Goal: Task Accomplishment & Management: Manage account settings

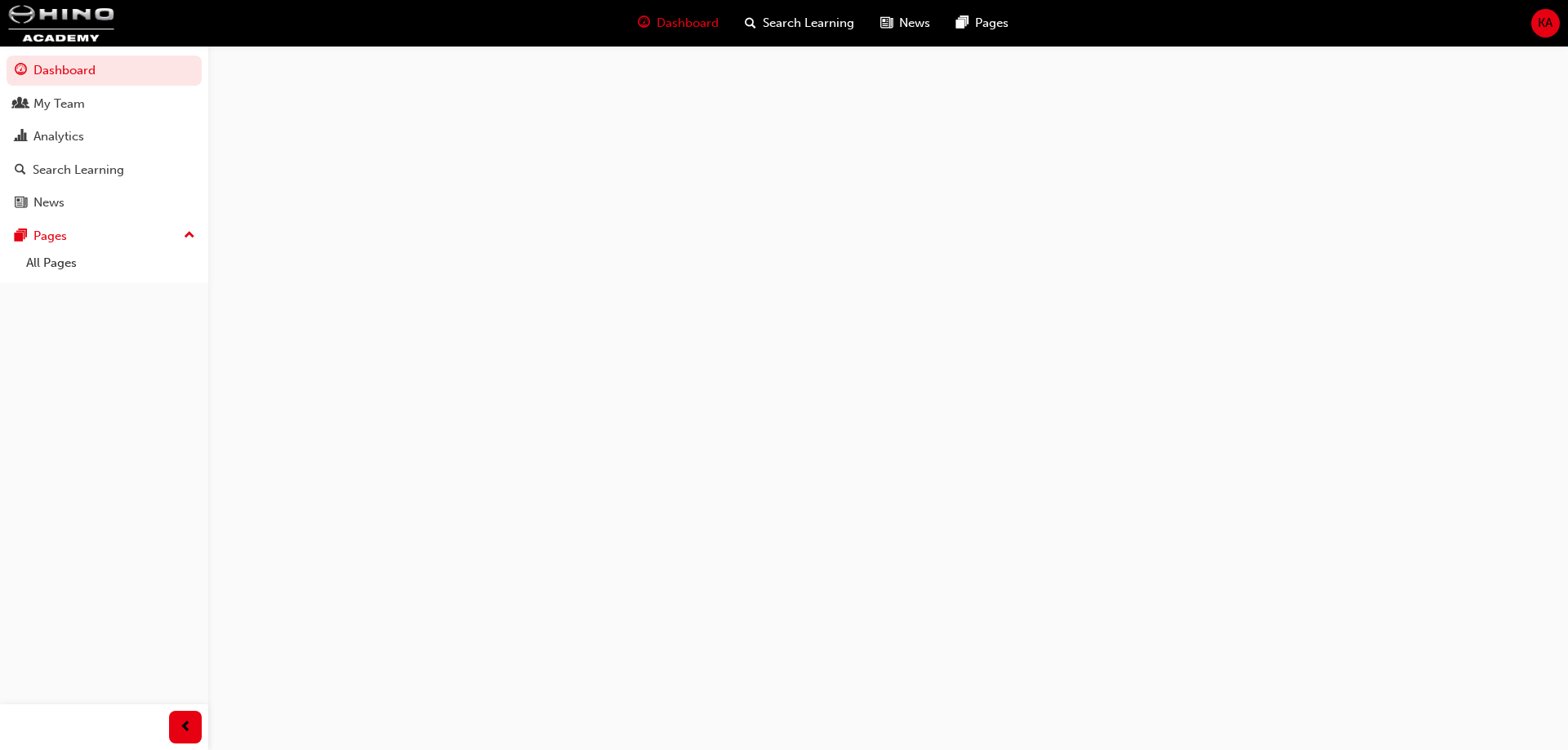
click at [1544, 16] on span "KA" at bounding box center [1545, 23] width 15 height 19
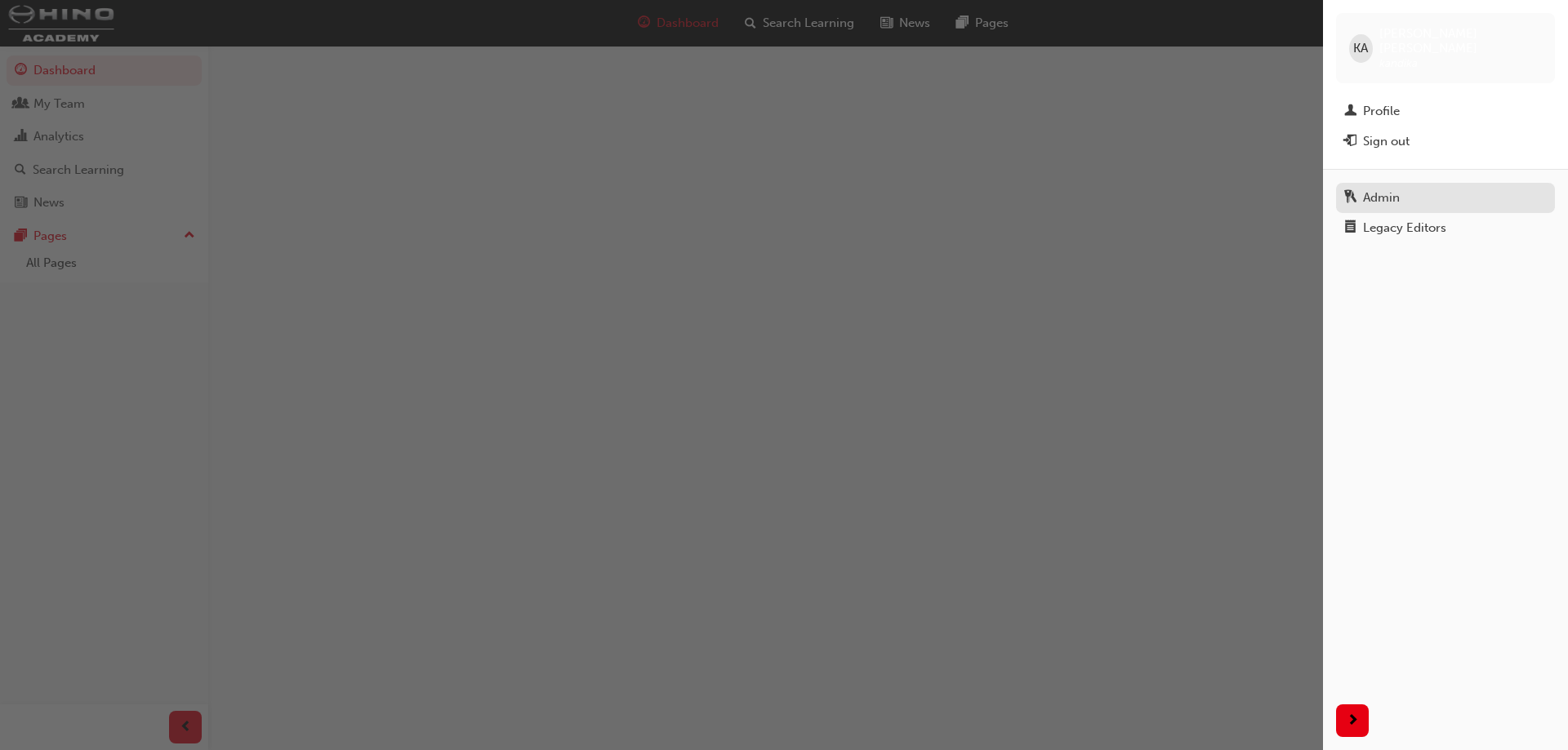
click at [1384, 188] on div "Admin" at bounding box center [1446, 198] width 203 height 20
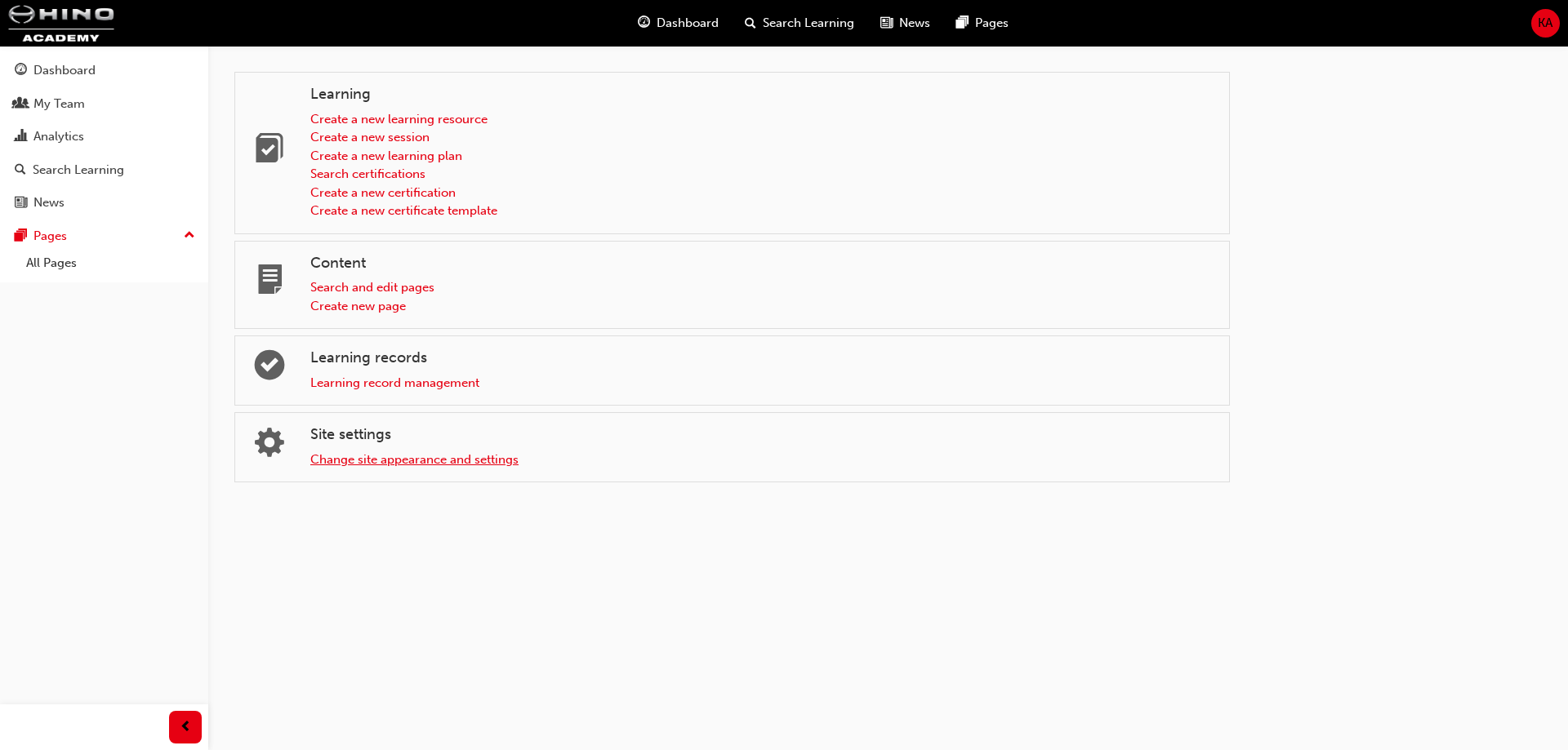
click at [418, 460] on link "Change site appearance and settings" at bounding box center [415, 460] width 208 height 15
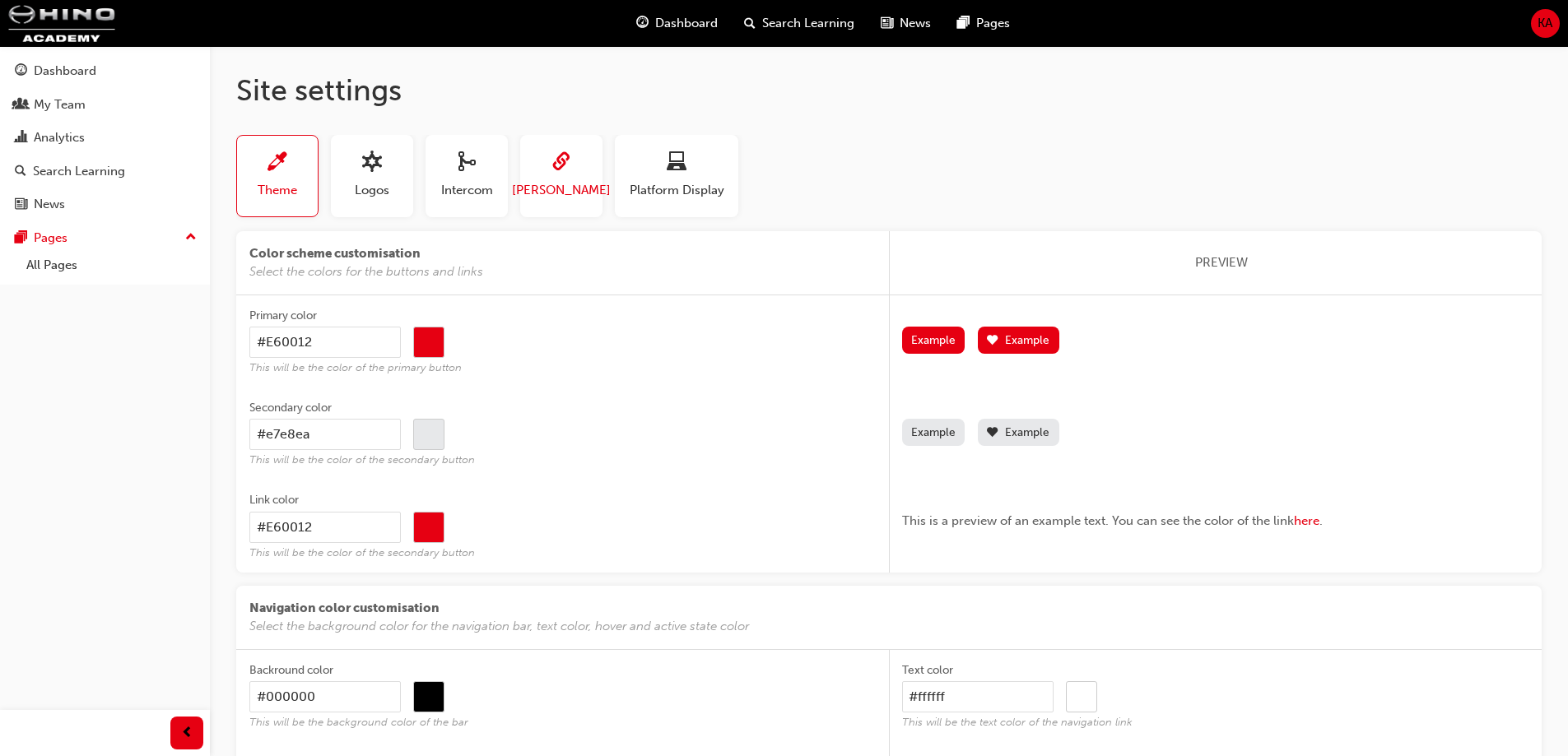
click at [554, 181] on span "[PERSON_NAME]" at bounding box center [561, 191] width 99 height 19
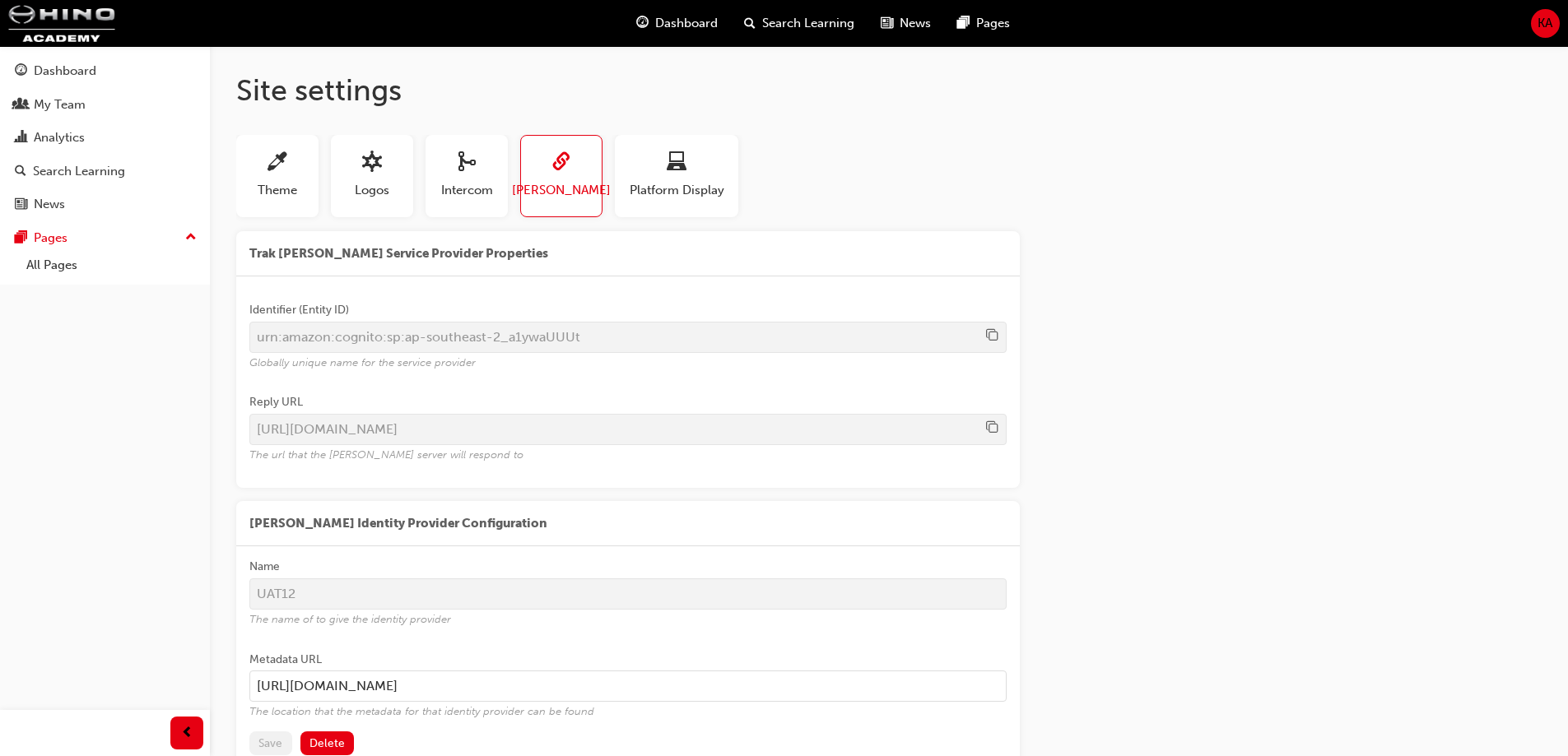
click at [645, 691] on input "[URL][DOMAIN_NAME]" at bounding box center [628, 687] width 757 height 31
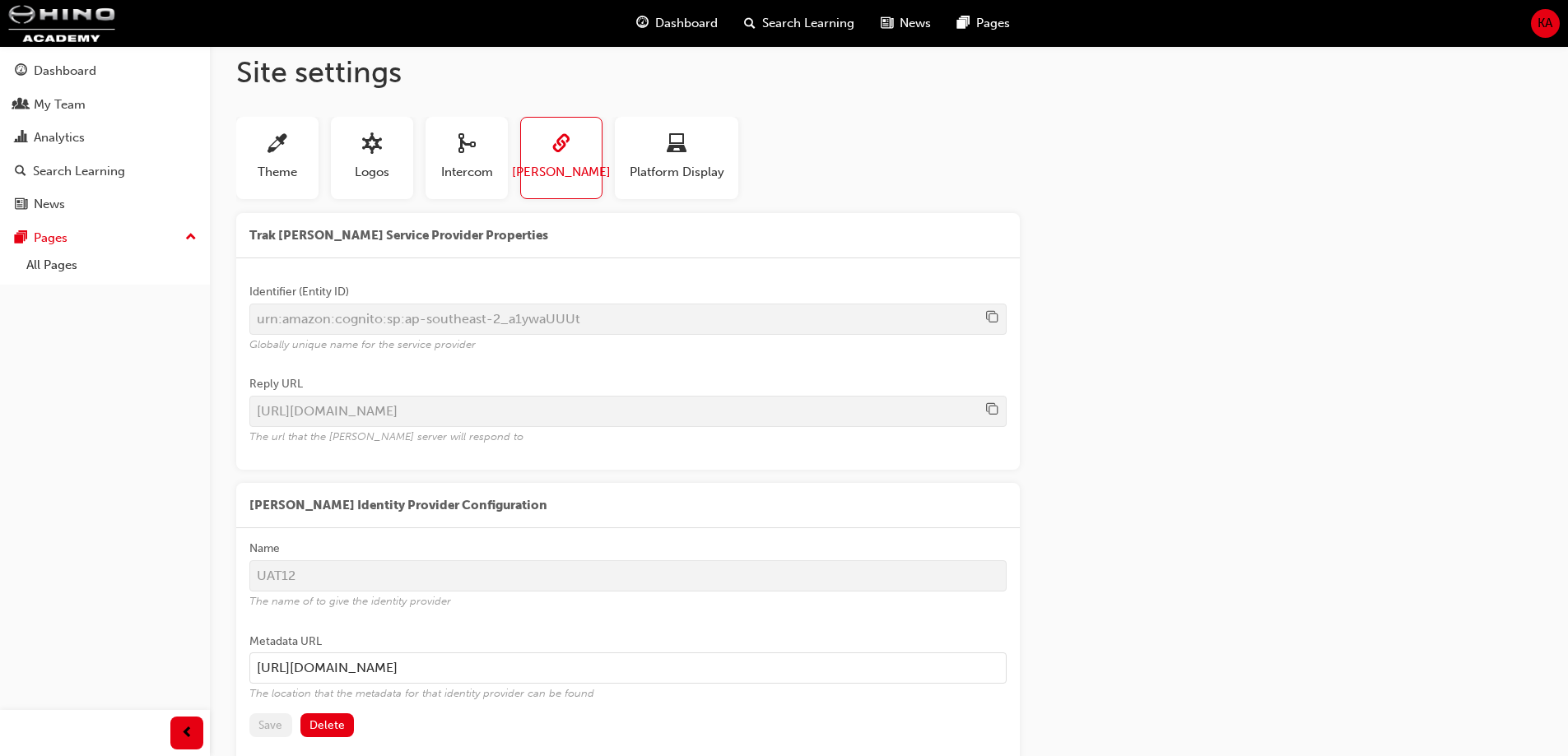
scroll to position [21, 0]
click at [337, 717] on button "Delete" at bounding box center [327, 722] width 54 height 24
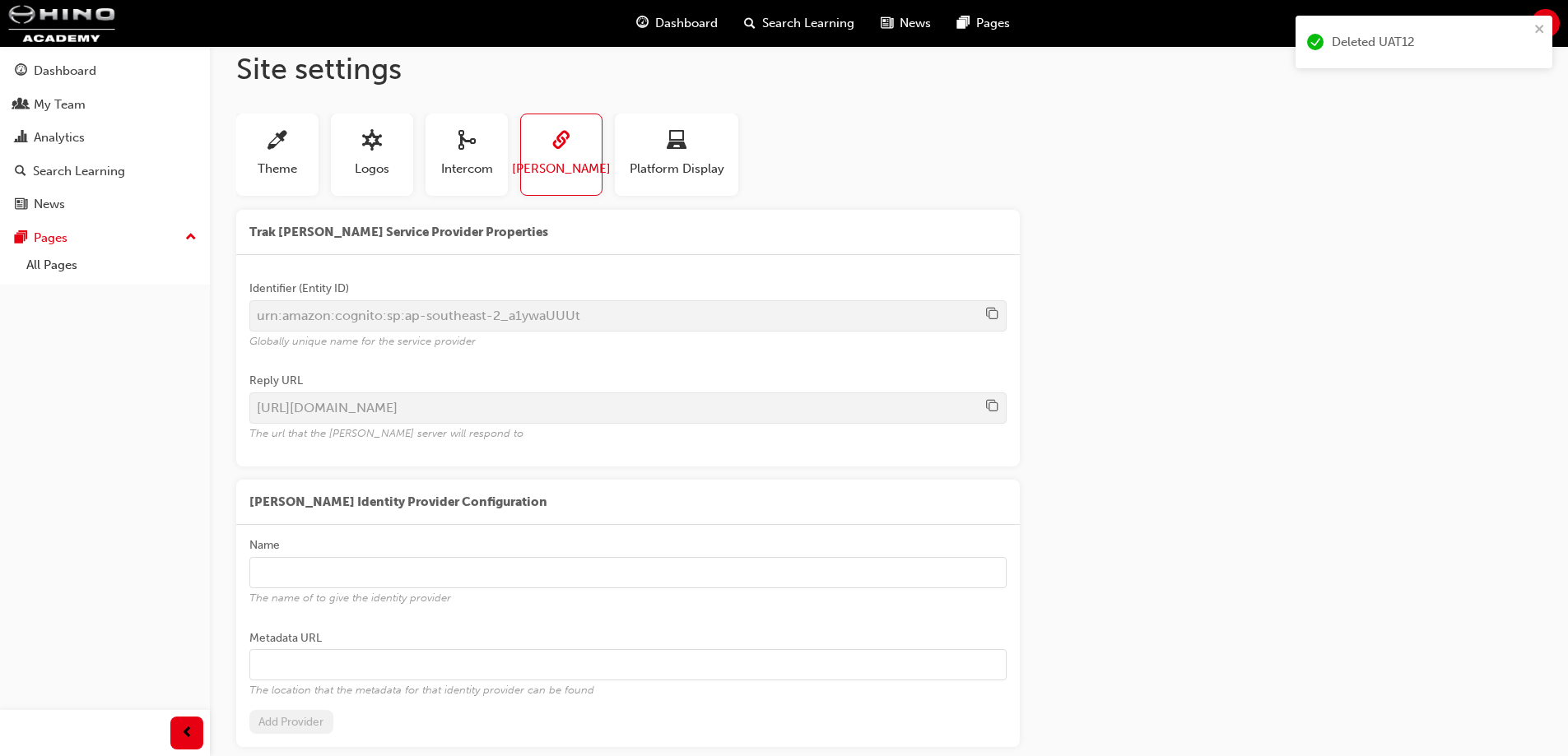
click at [441, 569] on input "Name The name of to give the identity provider" at bounding box center [628, 573] width 757 height 31
type input "UAT12"
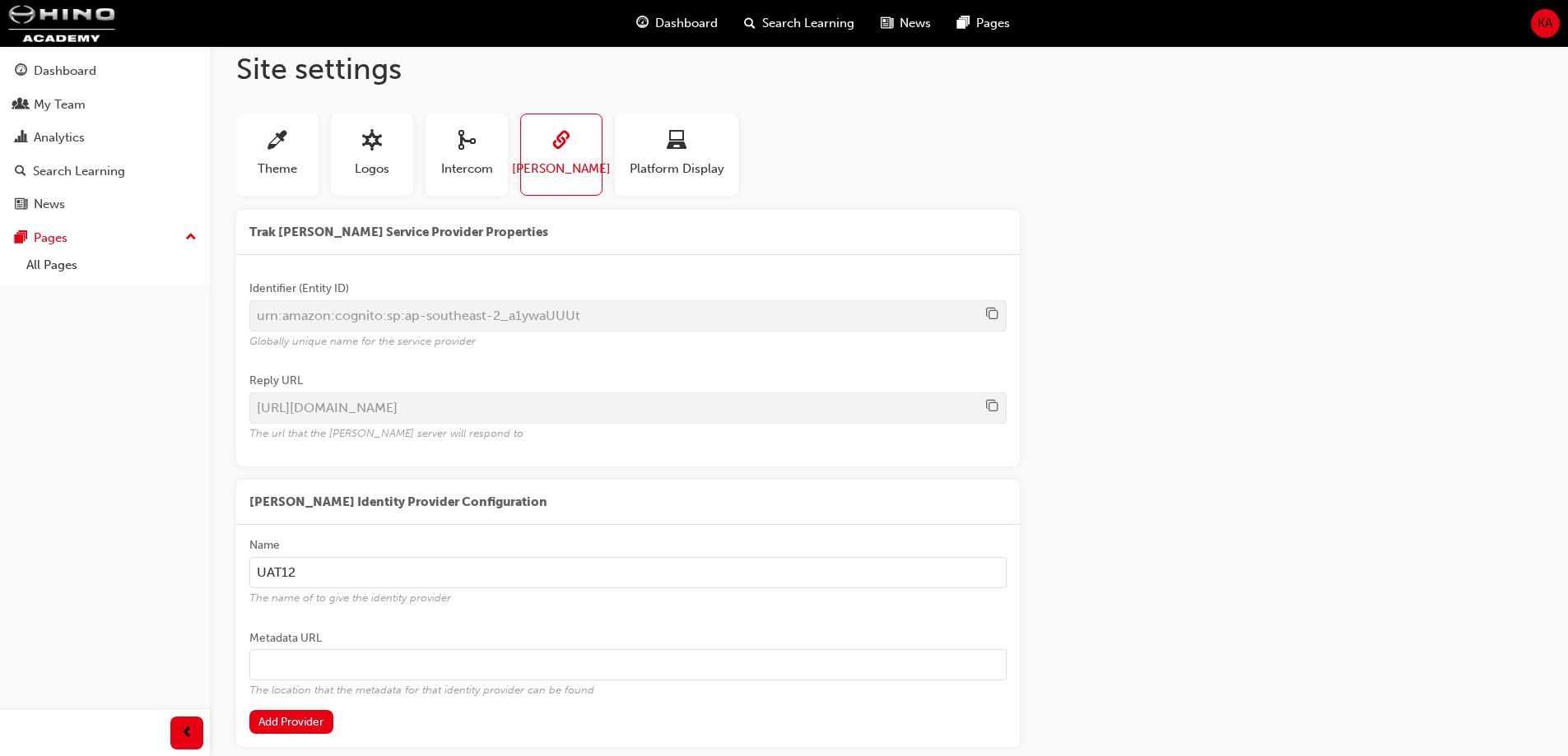
paste input "[URL][DOMAIN_NAME]"
type input "[URL][DOMAIN_NAME]"
click at [319, 723] on button "Add Provider" at bounding box center [291, 722] width 84 height 24
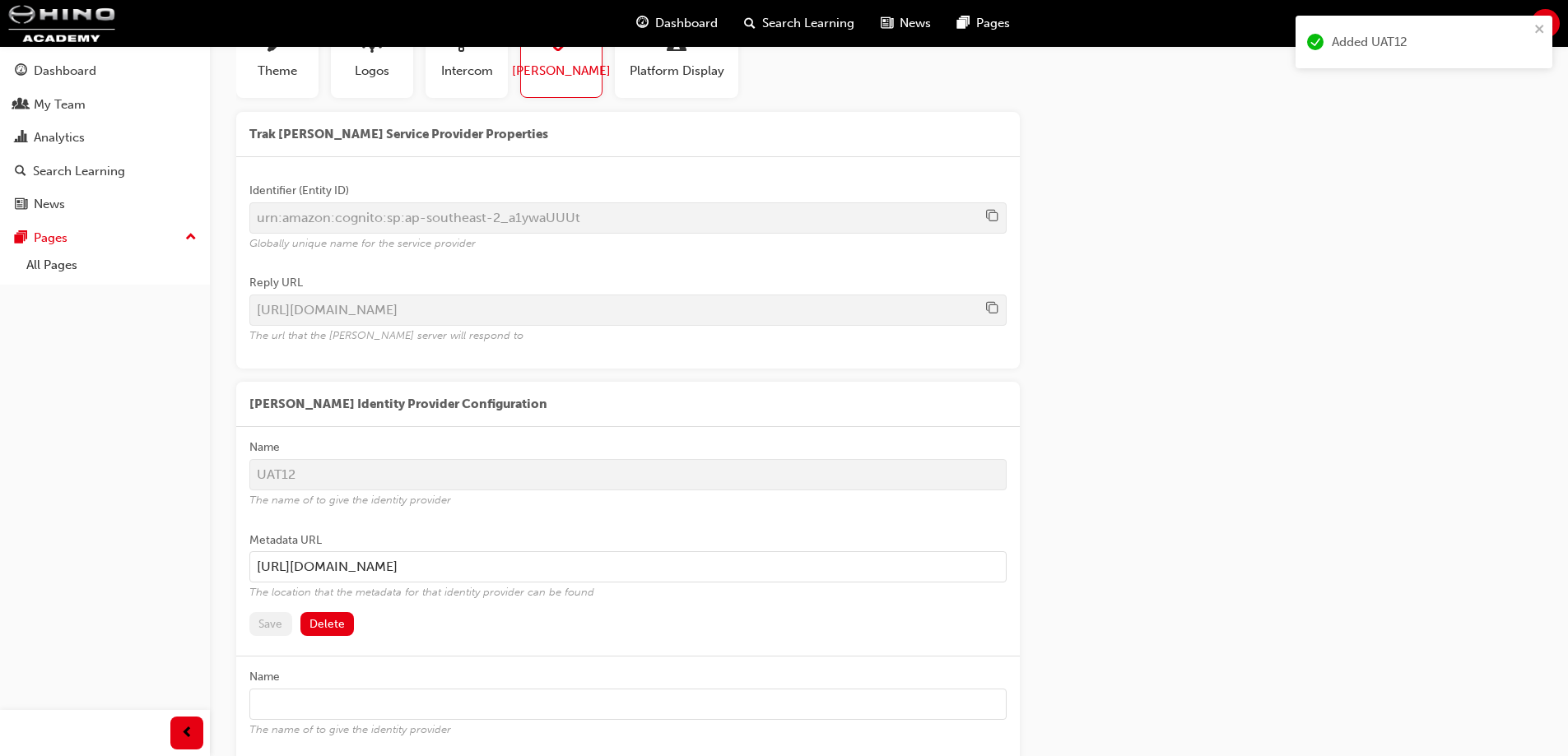
scroll to position [0, 0]
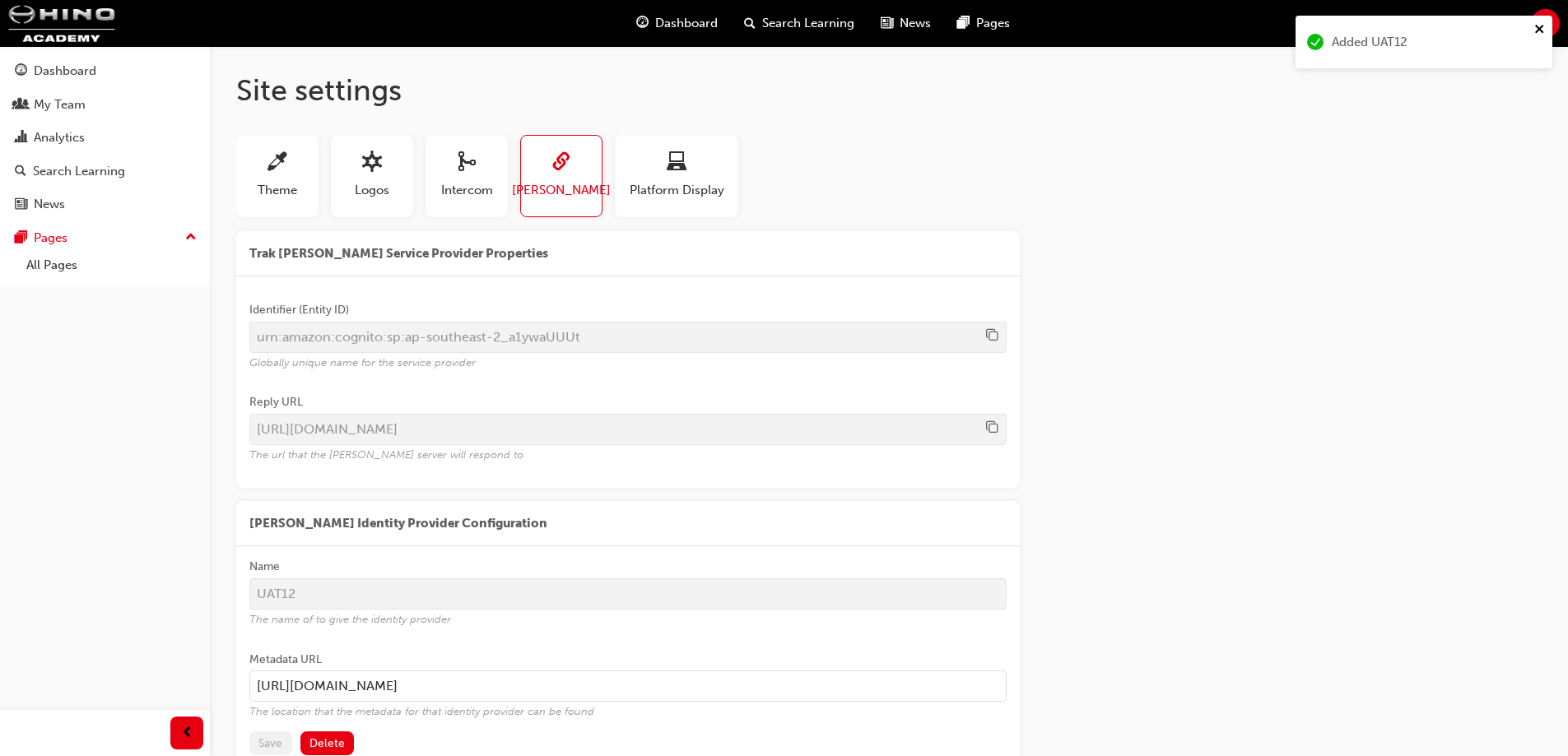
click at [1535, 27] on icon "close" at bounding box center [1539, 29] width 12 height 13
